Goal: Task Accomplishment & Management: Use online tool/utility

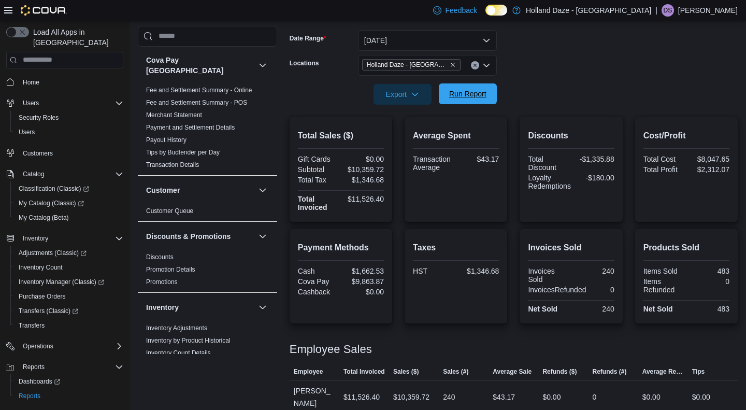
click at [474, 103] on span "Run Report" at bounding box center [468, 93] width 46 height 21
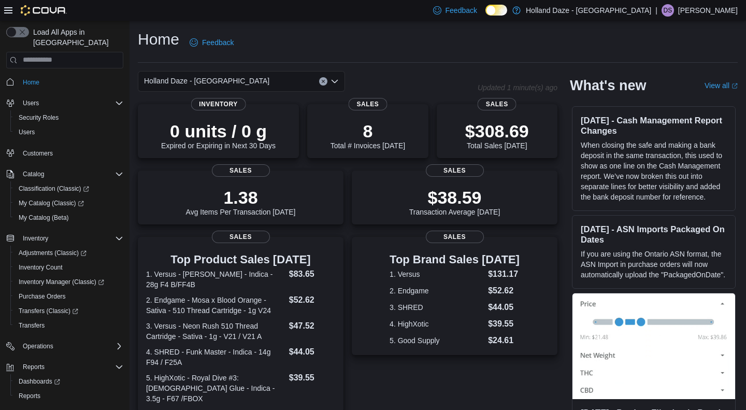
scroll to position [17, 0]
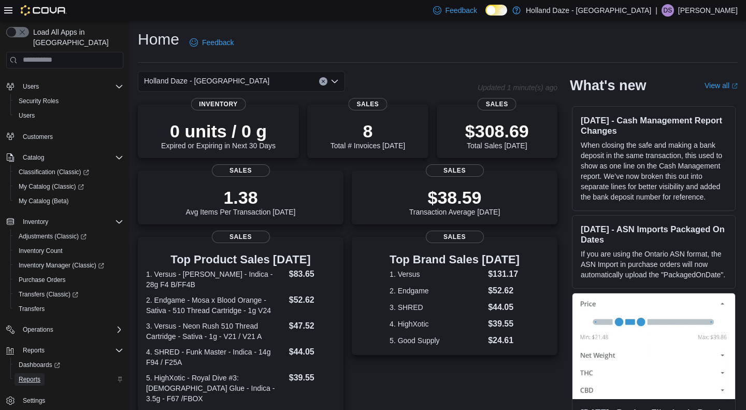
click at [33, 375] on span "Reports" at bounding box center [30, 379] width 22 height 8
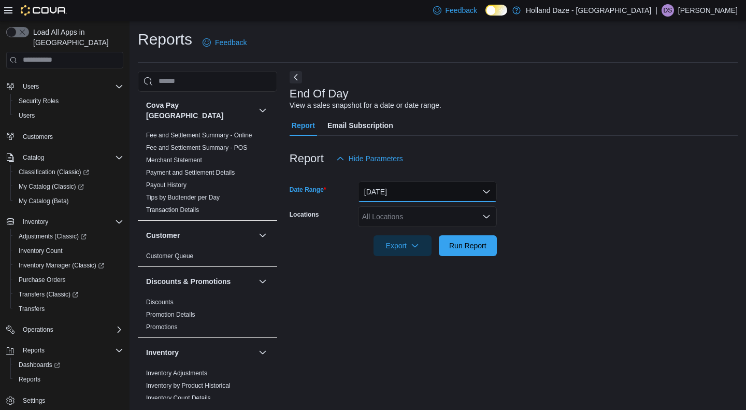
click at [478, 195] on button "[DATE]" at bounding box center [427, 191] width 139 height 21
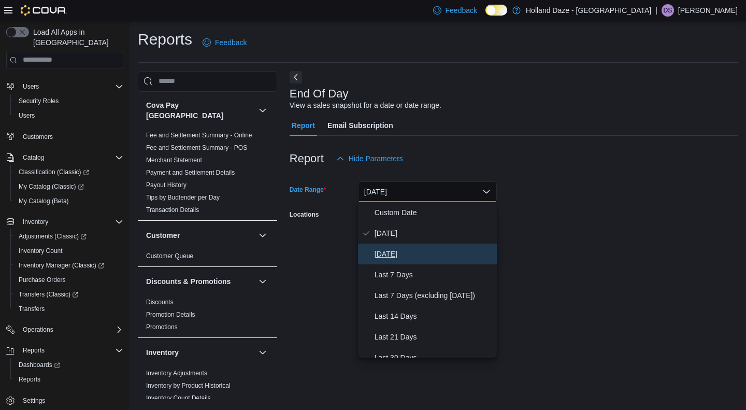
click at [455, 250] on span "[DATE]" at bounding box center [433, 254] width 118 height 12
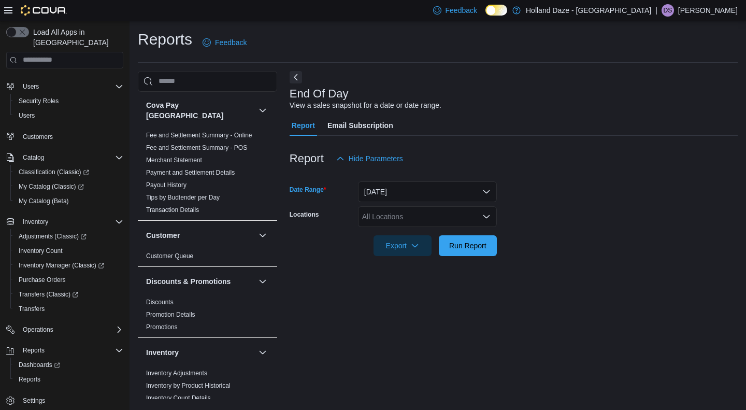
click at [536, 253] on form "Date Range [DATE] Locations All Locations Export Run Report" at bounding box center [514, 212] width 448 height 87
click at [480, 247] on span "Run Report" at bounding box center [467, 245] width 37 height 10
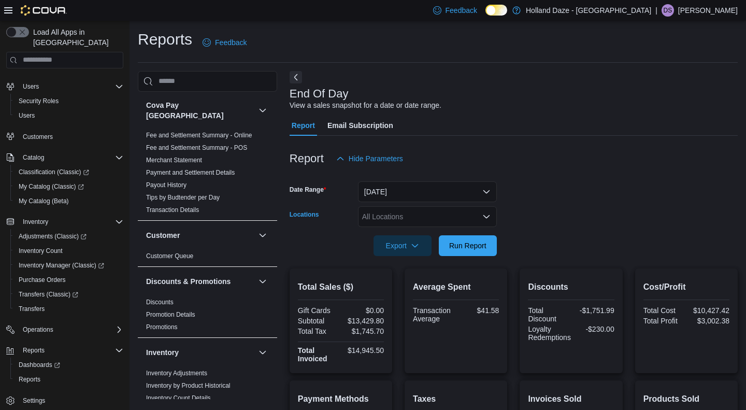
click at [472, 218] on div "All Locations" at bounding box center [427, 216] width 139 height 21
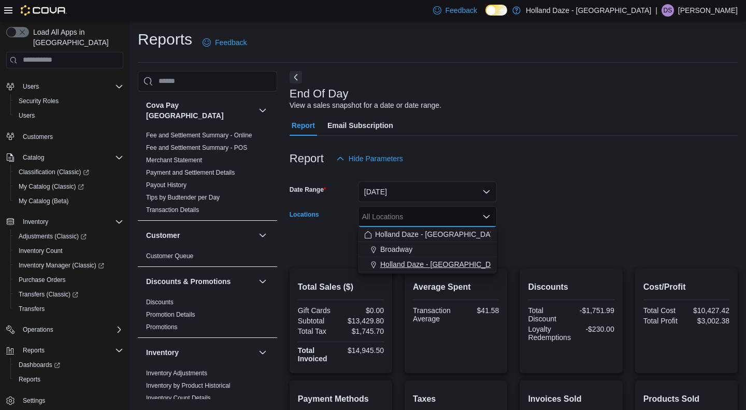
click at [452, 265] on span "Holland Daze - [GEOGRAPHIC_DATA]" at bounding box center [442, 264] width 125 height 10
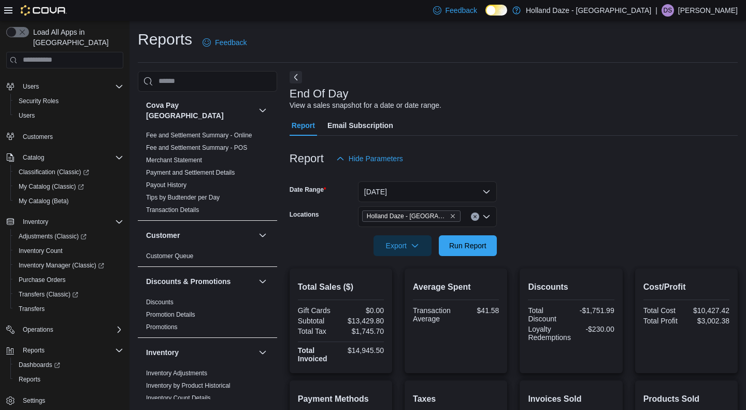
click at [533, 227] on div at bounding box center [514, 231] width 448 height 8
click at [464, 243] on span "Run Report" at bounding box center [467, 245] width 37 height 10
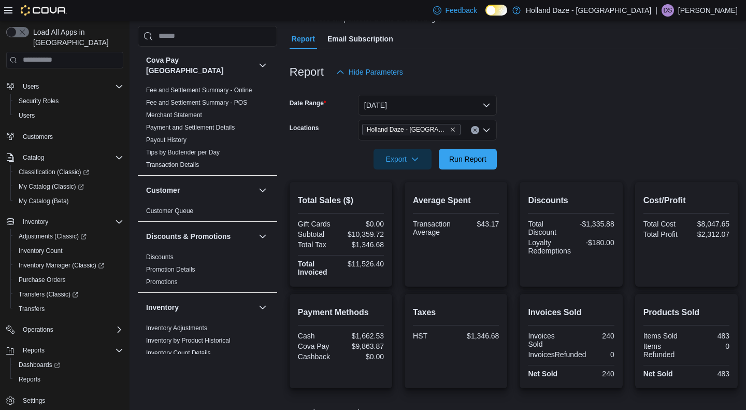
scroll to position [86, 0]
click at [486, 102] on button "[DATE]" at bounding box center [427, 105] width 139 height 21
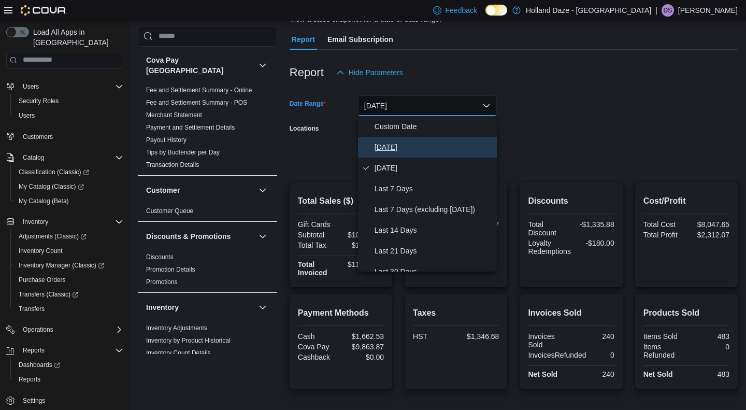
click at [453, 144] on span "[DATE]" at bounding box center [433, 147] width 118 height 12
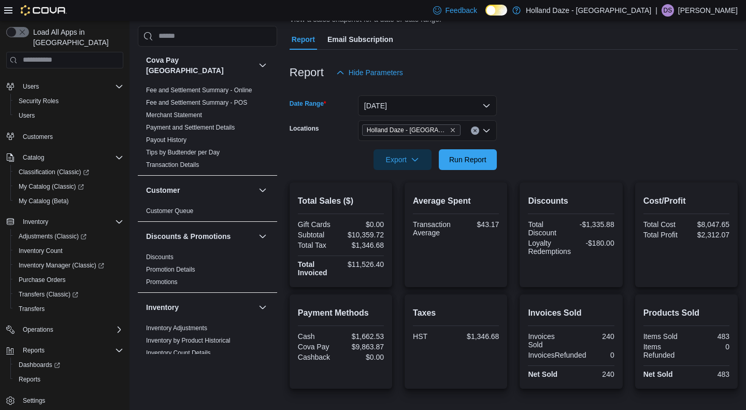
click at [524, 149] on form "Date Range [DATE] Locations [GEOGRAPHIC_DATA] [GEOGRAPHIC_DATA] - [GEOGRAPHIC_D…" at bounding box center [514, 126] width 448 height 87
click at [469, 163] on span "Run Report" at bounding box center [467, 159] width 37 height 10
click at [471, 161] on span "Run Report" at bounding box center [467, 159] width 37 height 10
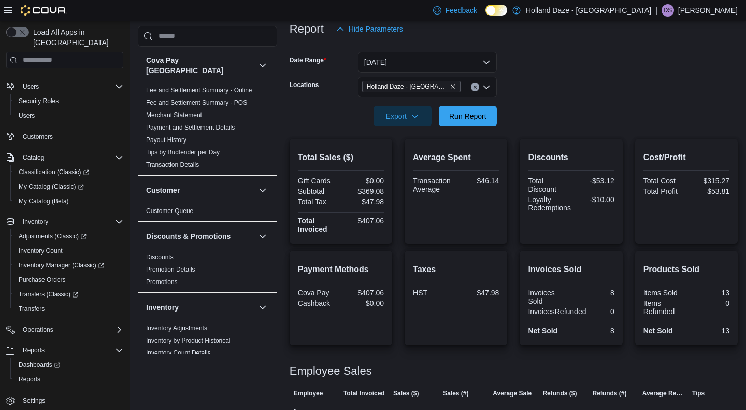
scroll to position [127, 0]
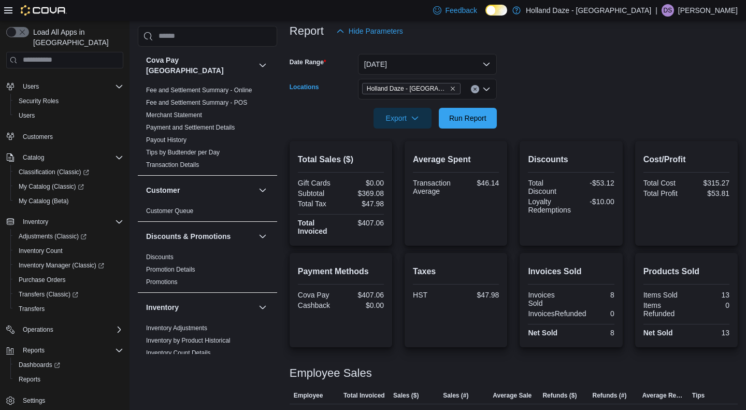
click at [473, 88] on icon "Clear input" at bounding box center [474, 89] width 3 height 3
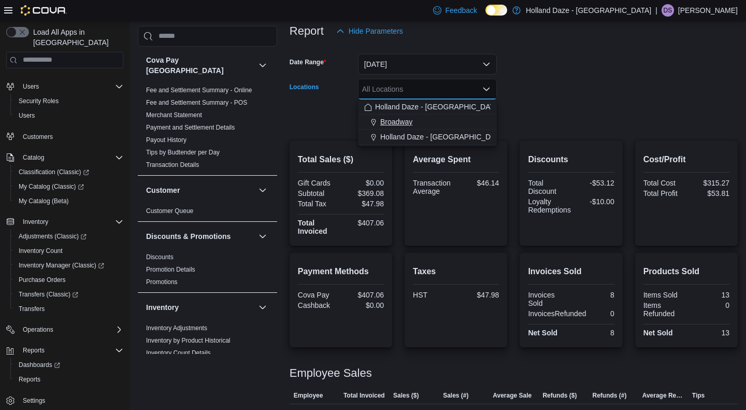
click at [433, 119] on div "Broadway" at bounding box center [427, 122] width 126 height 10
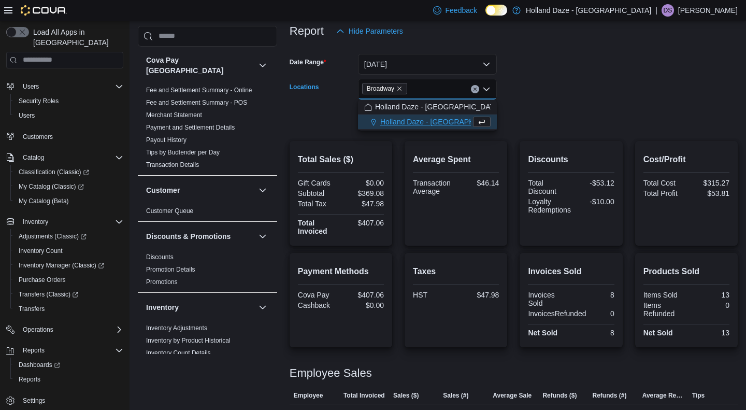
click at [580, 99] on div at bounding box center [514, 103] width 448 height 8
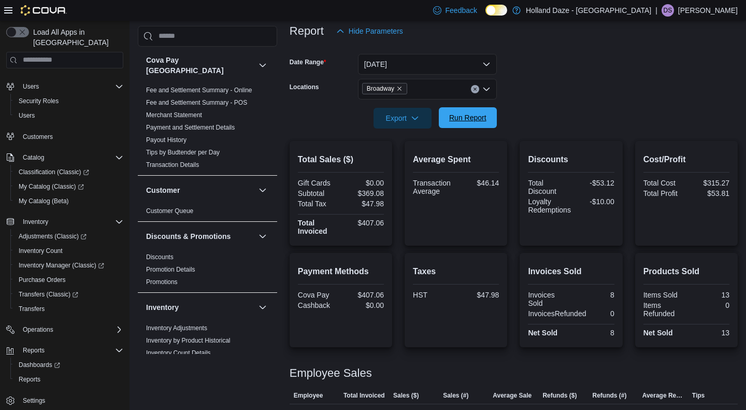
click at [476, 121] on span "Run Report" at bounding box center [467, 117] width 37 height 10
click at [476, 89] on icon "Clear input" at bounding box center [475, 89] width 4 height 4
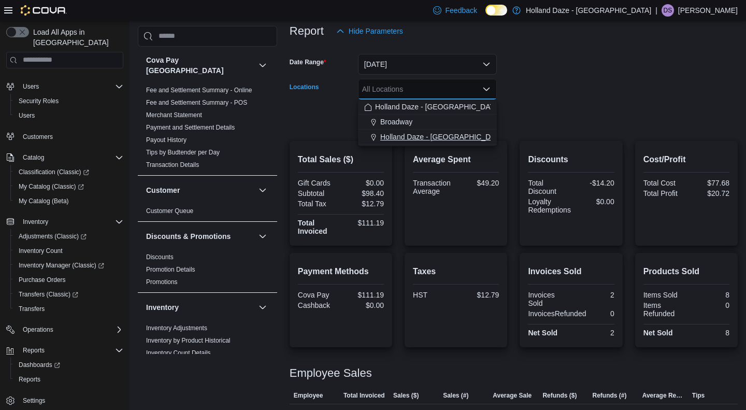
click at [438, 133] on span "Holland Daze - [GEOGRAPHIC_DATA]" at bounding box center [442, 137] width 125 height 10
click at [532, 131] on div at bounding box center [514, 134] width 448 height 12
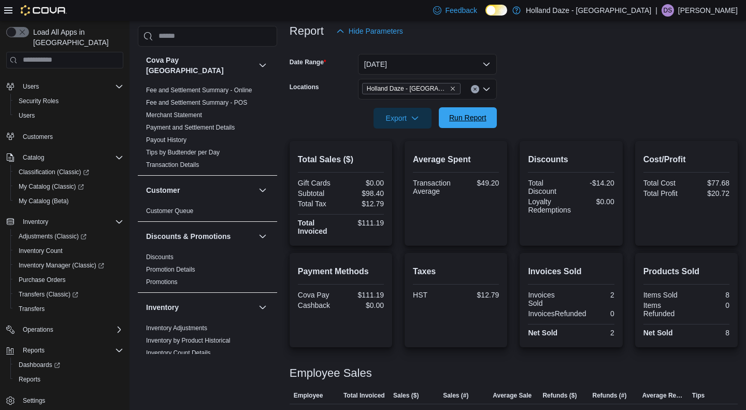
click at [474, 115] on span "Run Report" at bounding box center [467, 117] width 37 height 10
click at [459, 111] on span "Run Report" at bounding box center [468, 117] width 46 height 21
click at [473, 121] on span "Run Report" at bounding box center [467, 117] width 37 height 10
click at [478, 122] on span "Run Report" at bounding box center [467, 117] width 37 height 10
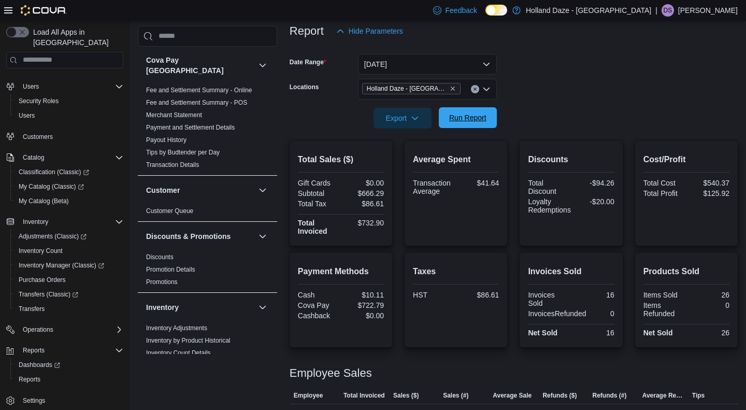
click at [487, 115] on span "Run Report" at bounding box center [468, 117] width 46 height 21
click at [471, 120] on span "Run Report" at bounding box center [467, 117] width 37 height 10
click at [476, 117] on span "Run Report" at bounding box center [467, 117] width 37 height 10
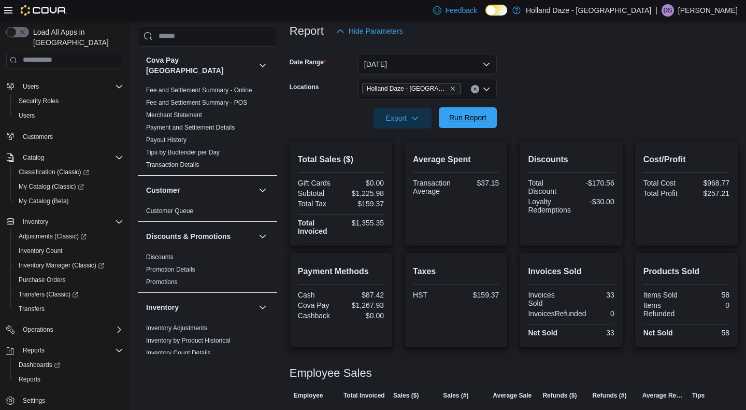
click at [445, 112] on span "Run Report" at bounding box center [468, 117] width 46 height 21
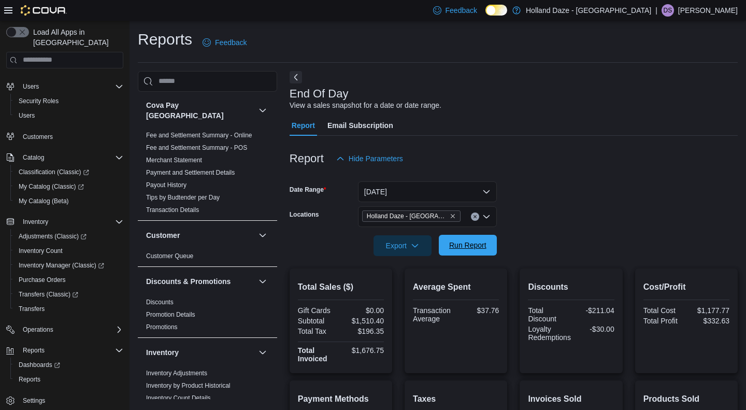
click at [480, 243] on span "Run Report" at bounding box center [467, 245] width 37 height 10
click at [461, 249] on span "Run Report" at bounding box center [467, 245] width 37 height 10
click at [469, 252] on span "Run Report" at bounding box center [468, 245] width 46 height 21
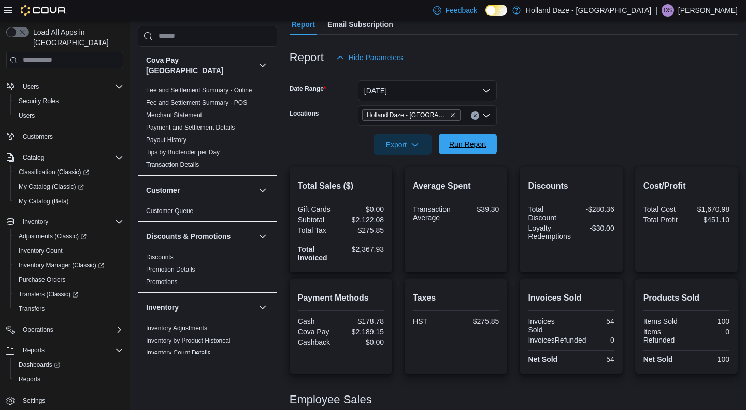
scroll to position [137, 0]
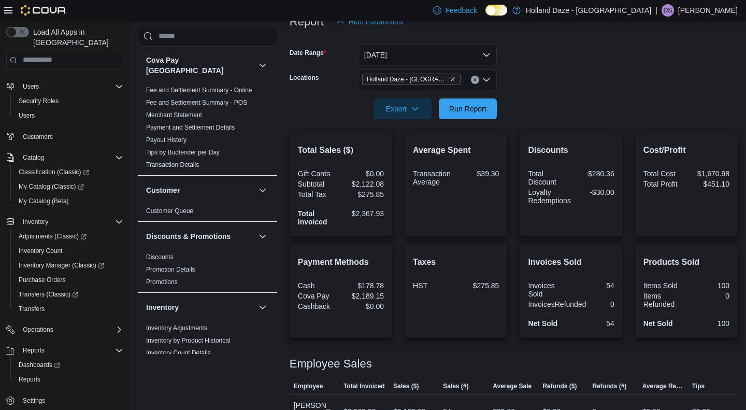
click at [475, 80] on icon "Clear input" at bounding box center [475, 80] width 4 height 4
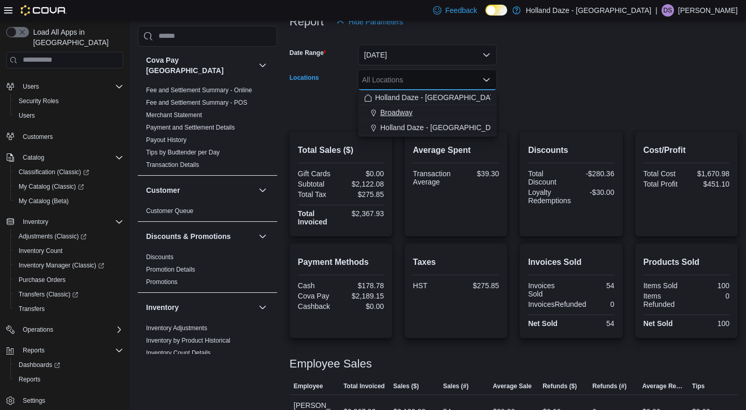
click at [446, 113] on div "Broadway" at bounding box center [427, 112] width 126 height 10
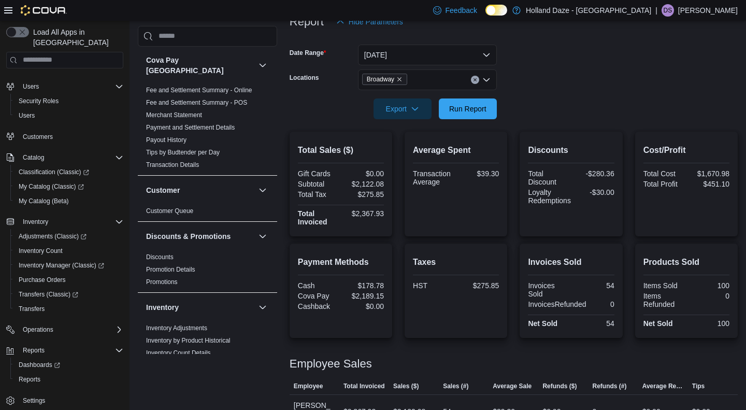
click at [594, 100] on form "Date Range [DATE] Locations Broadway Export Run Report" at bounding box center [514, 75] width 448 height 87
click at [480, 115] on span "Run Report" at bounding box center [468, 108] width 46 height 21
click at [475, 80] on icon "Clear input" at bounding box center [475, 80] width 4 height 4
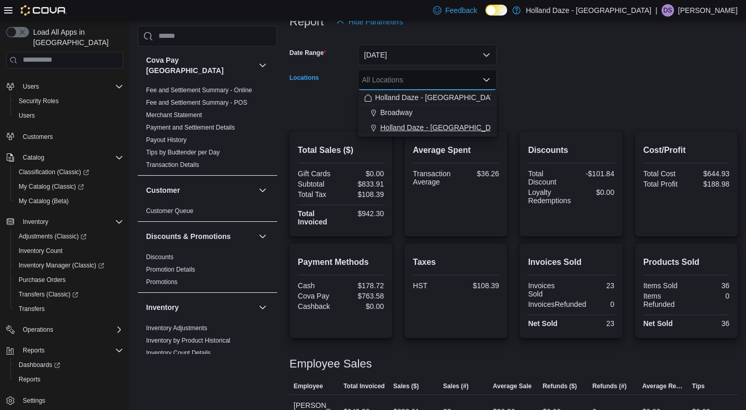
click at [424, 127] on span "Holland Daze - [GEOGRAPHIC_DATA]" at bounding box center [442, 127] width 125 height 10
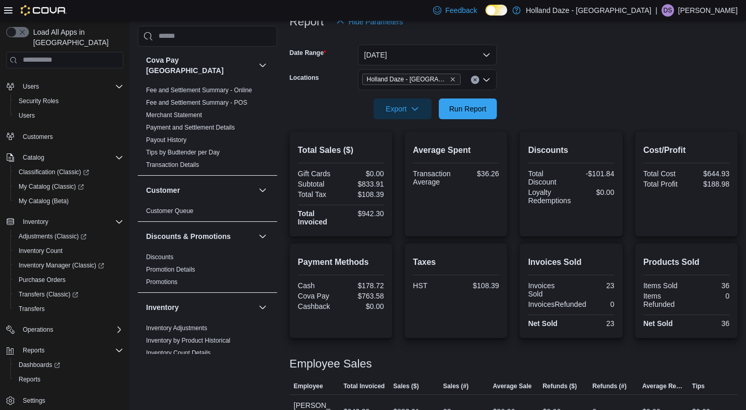
click at [551, 105] on form "Date Range [DATE] Locations [GEOGRAPHIC_DATA] [GEOGRAPHIC_DATA] - [GEOGRAPHIC_D…" at bounding box center [514, 75] width 448 height 87
click at [485, 107] on span "Run Report" at bounding box center [467, 108] width 37 height 10
click at [478, 108] on span "Run Report" at bounding box center [467, 108] width 37 height 10
